Goal: Navigation & Orientation: Go to known website

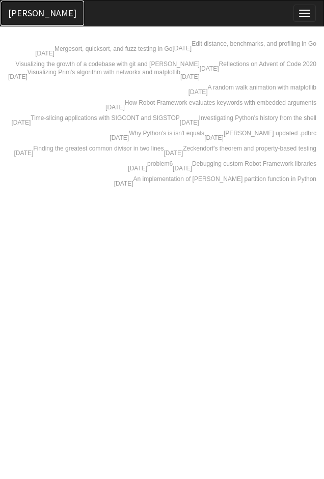
click at [22, 13] on span "[PERSON_NAME]" at bounding box center [42, 13] width 68 height 12
